Goal: Task Accomplishment & Management: Use online tool/utility

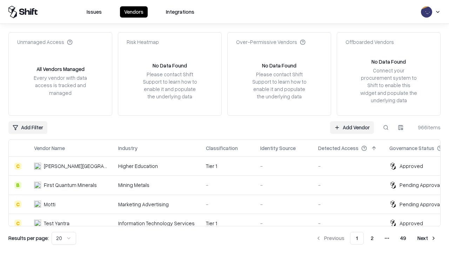
click at [352, 127] on link "Add Vendor" at bounding box center [352, 127] width 44 height 13
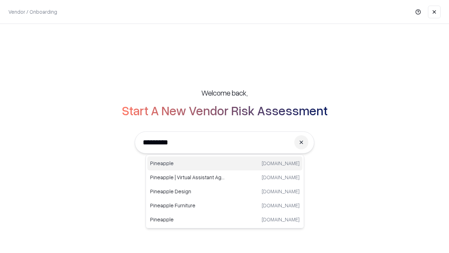
click at [225, 163] on div "Pineapple [DOMAIN_NAME]" at bounding box center [224, 163] width 155 height 14
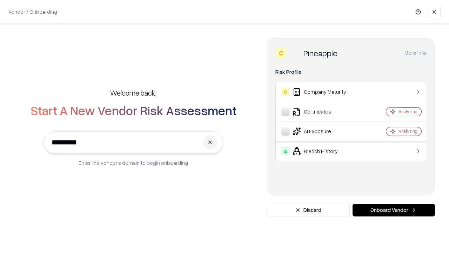
type input "*********"
click at [394, 210] on button "Onboard Vendor" at bounding box center [394, 210] width 83 height 13
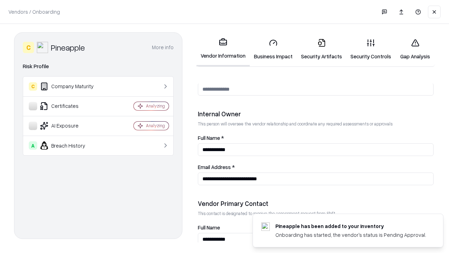
scroll to position [364, 0]
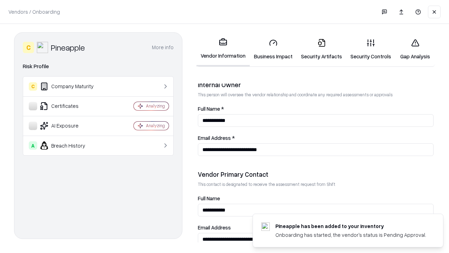
click at [274, 49] on link "Business Impact" at bounding box center [273, 49] width 47 height 33
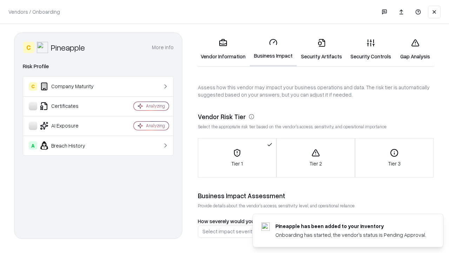
click at [322, 49] on link "Security Artifacts" at bounding box center [322, 49] width 50 height 33
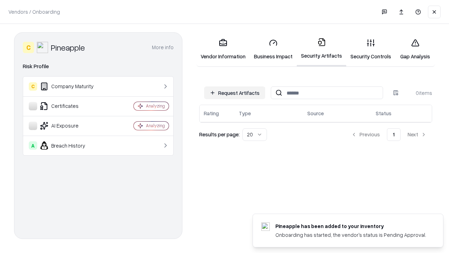
click at [235, 93] on button "Request Artifacts" at bounding box center [234, 92] width 61 height 13
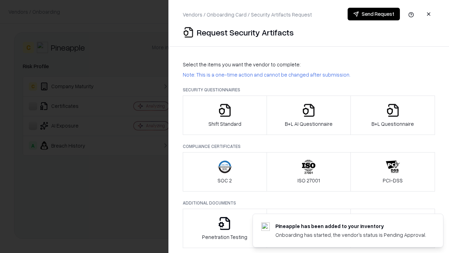
click at [225, 115] on icon "button" at bounding box center [225, 110] width 14 height 14
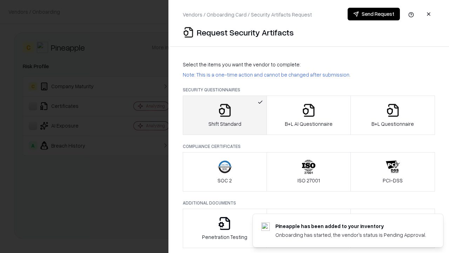
click at [374, 14] on button "Send Request" at bounding box center [374, 14] width 52 height 13
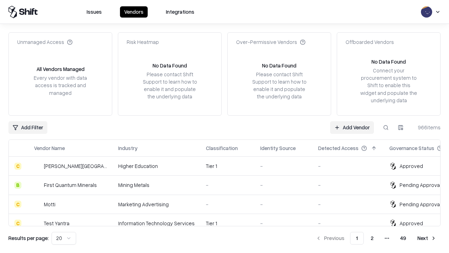
click at [386, 127] on button at bounding box center [386, 127] width 13 height 13
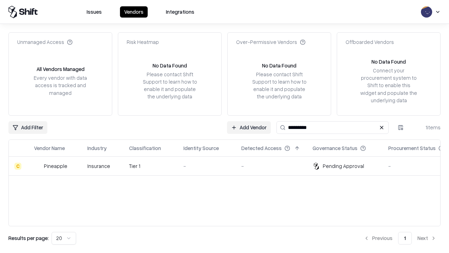
type input "*********"
click at [229, 166] on div "-" at bounding box center [207, 165] width 47 height 7
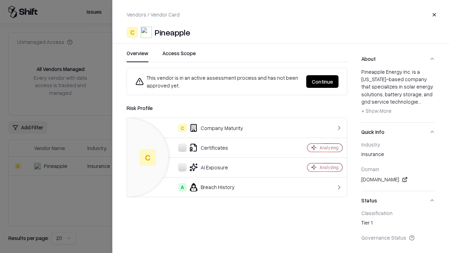
click at [323, 81] on button "Continue" at bounding box center [323, 81] width 32 height 13
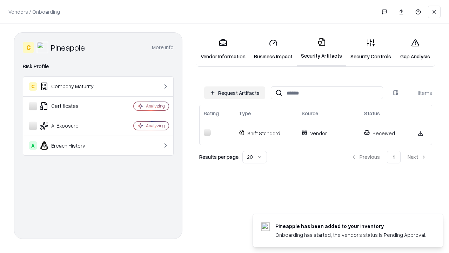
click at [371, 49] on link "Security Controls" at bounding box center [371, 49] width 49 height 33
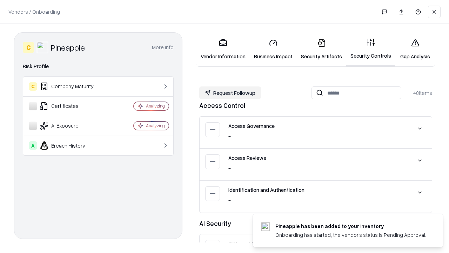
click at [230, 93] on button "Request Followup" at bounding box center [230, 92] width 62 height 13
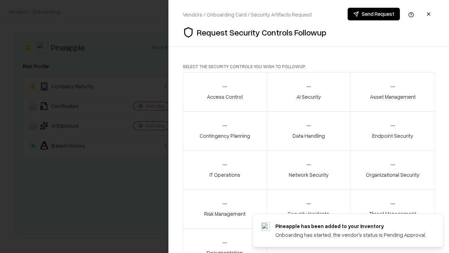
click at [225, 92] on div "Access Control" at bounding box center [225, 91] width 36 height 17
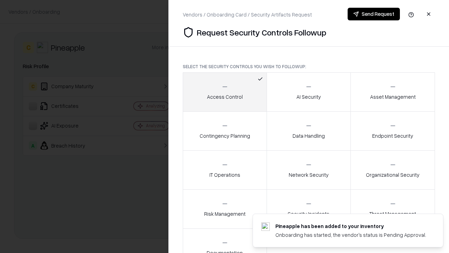
click at [374, 14] on button "Send Request" at bounding box center [374, 14] width 52 height 13
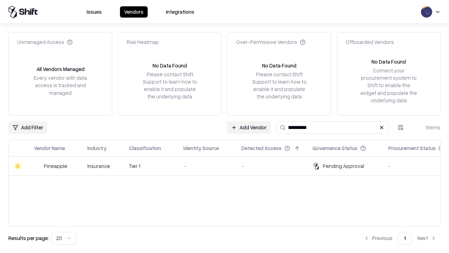
type input "*********"
click at [229, 166] on div "-" at bounding box center [207, 165] width 47 height 7
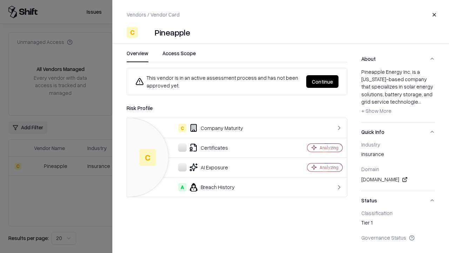
click at [323, 81] on button "Continue" at bounding box center [323, 81] width 32 height 13
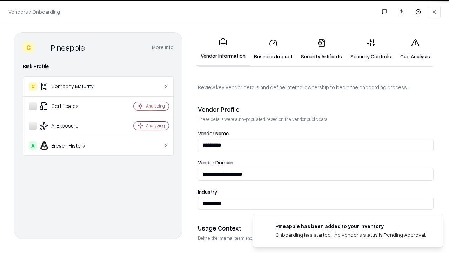
click at [415, 49] on link "Gap Analysis" at bounding box center [416, 49] width 40 height 33
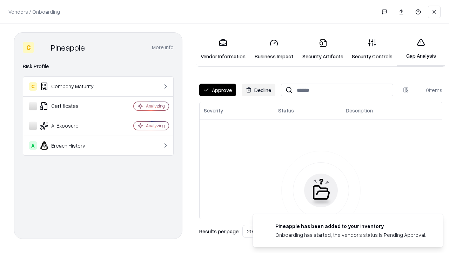
click at [218, 90] on button "Approve" at bounding box center [217, 90] width 37 height 13
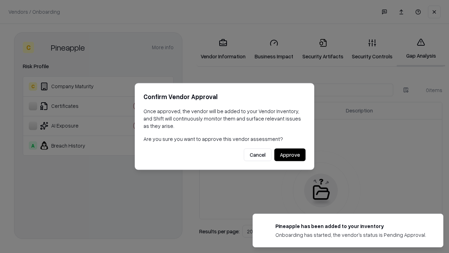
click at [290, 155] on button "Approve" at bounding box center [290, 155] width 31 height 13
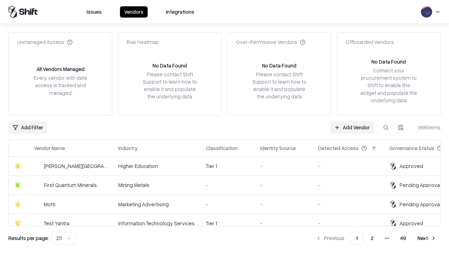
type input "*********"
click at [352, 127] on link "Add Vendor" at bounding box center [352, 127] width 44 height 13
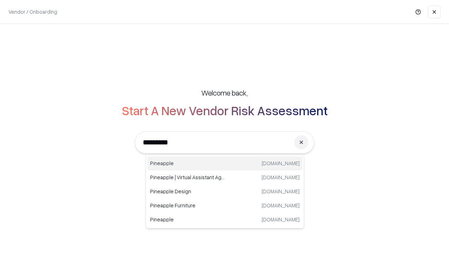
click at [225, 163] on div "Pineapple pineappleenergy.com" at bounding box center [224, 163] width 155 height 14
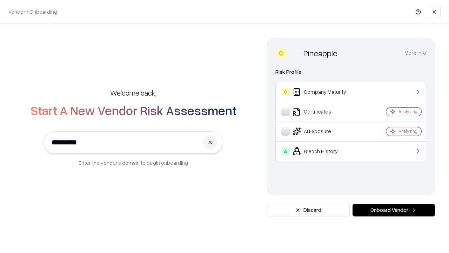
type input "*********"
click at [394, 210] on button "Onboard Vendor" at bounding box center [394, 210] width 83 height 13
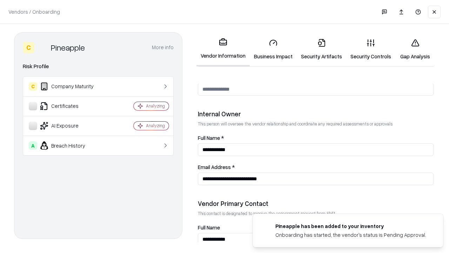
scroll to position [364, 0]
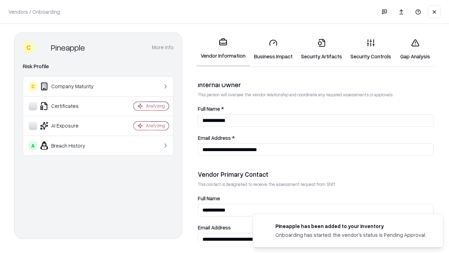
click at [415, 49] on link "Gap Analysis" at bounding box center [416, 49] width 40 height 33
